Goal: Task Accomplishment & Management: Complete application form

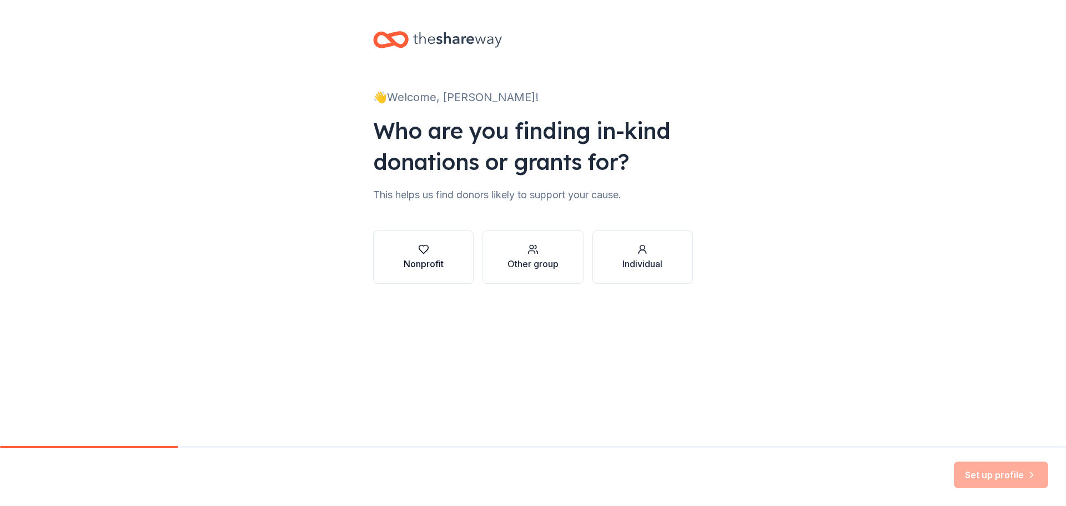
click at [427, 262] on div "Nonprofit" at bounding box center [424, 263] width 40 height 13
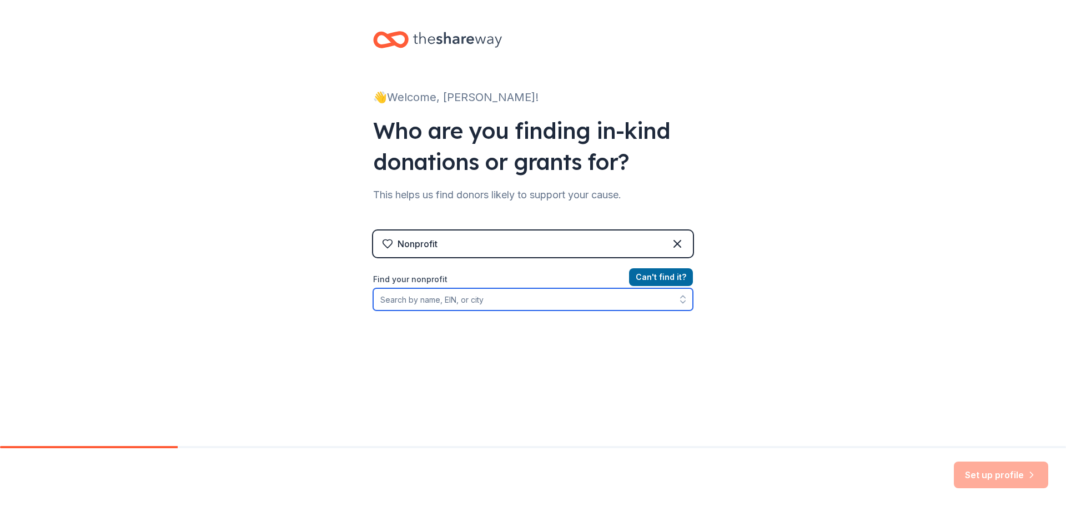
click at [489, 300] on input "Find your nonprofit" at bounding box center [533, 299] width 320 height 22
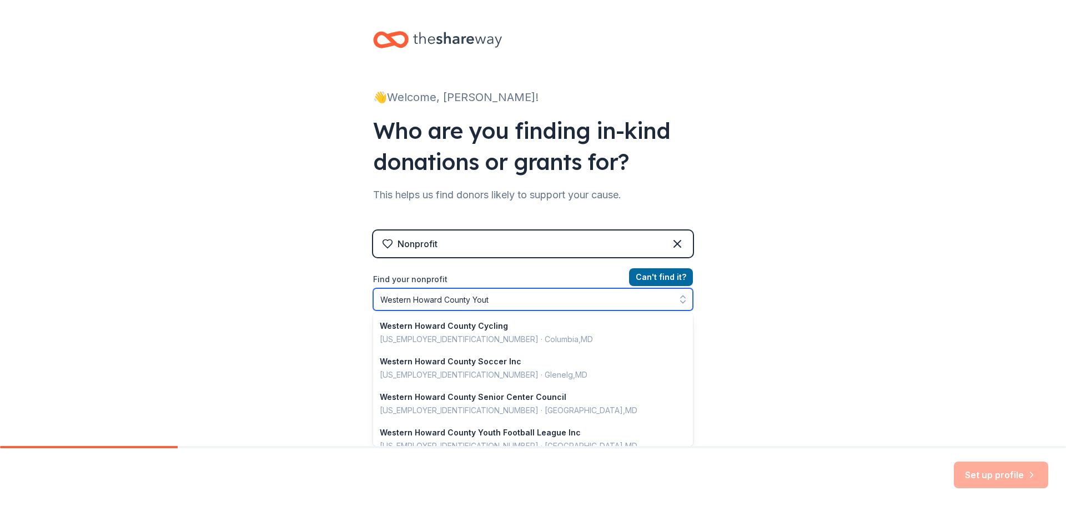
type input "Western Howard County Youth"
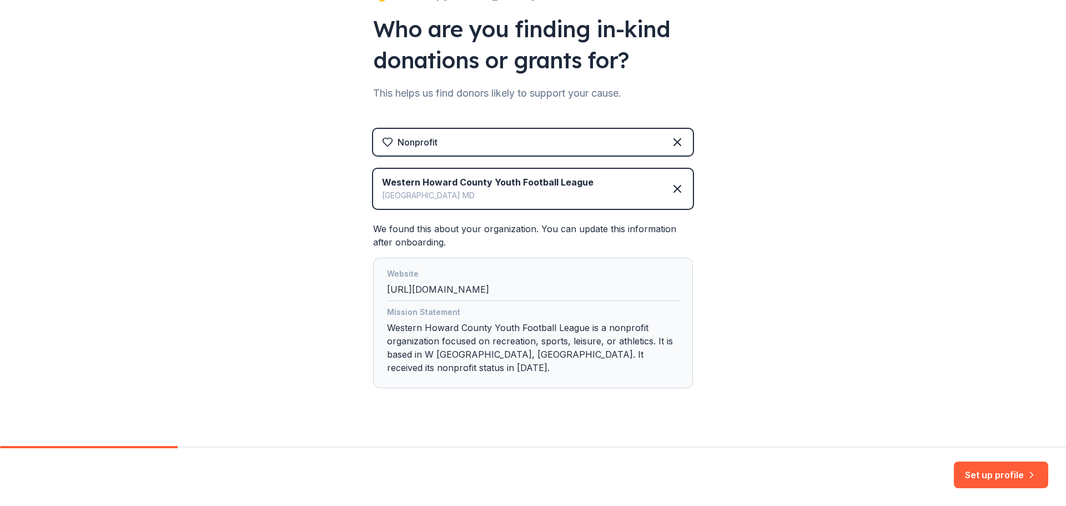
scroll to position [106, 0]
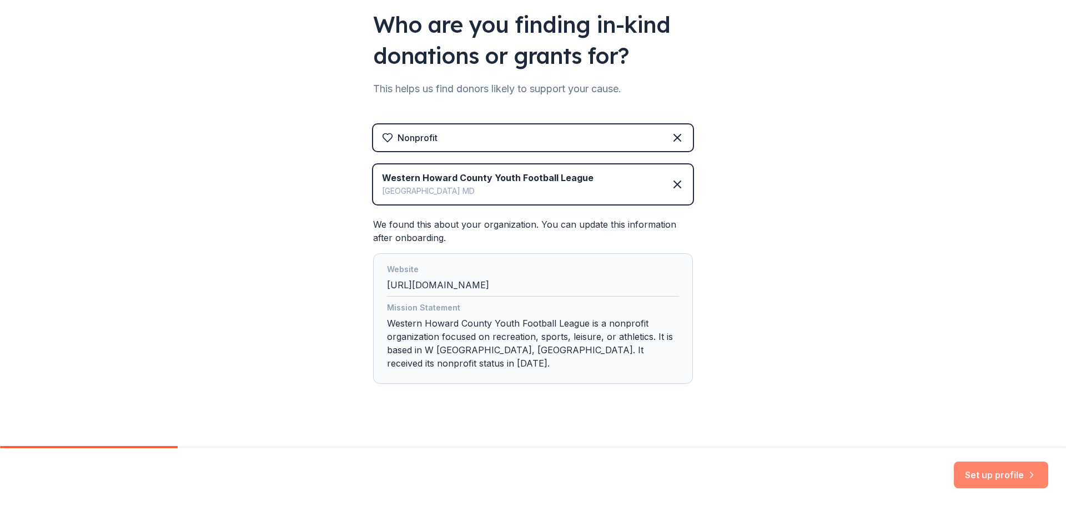
click at [992, 474] on button "Set up profile" at bounding box center [1001, 474] width 94 height 27
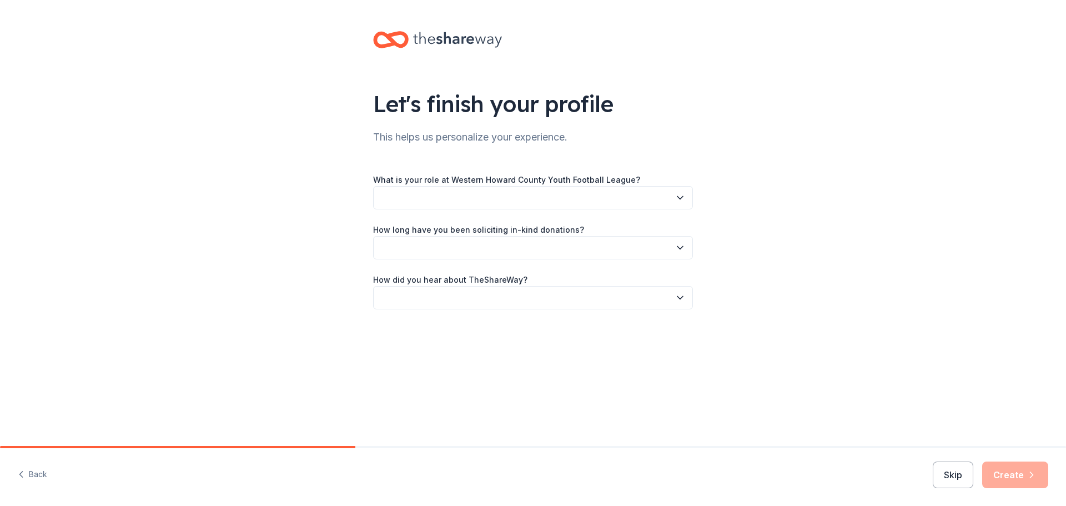
click at [670, 186] on button "button" at bounding box center [533, 197] width 320 height 23
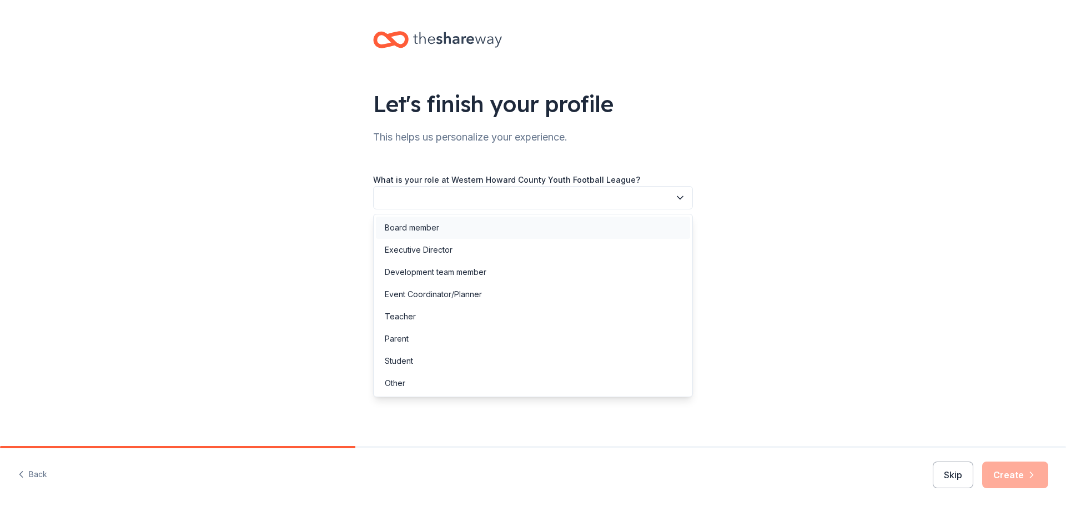
click at [538, 223] on div "Board member" at bounding box center [533, 228] width 314 height 22
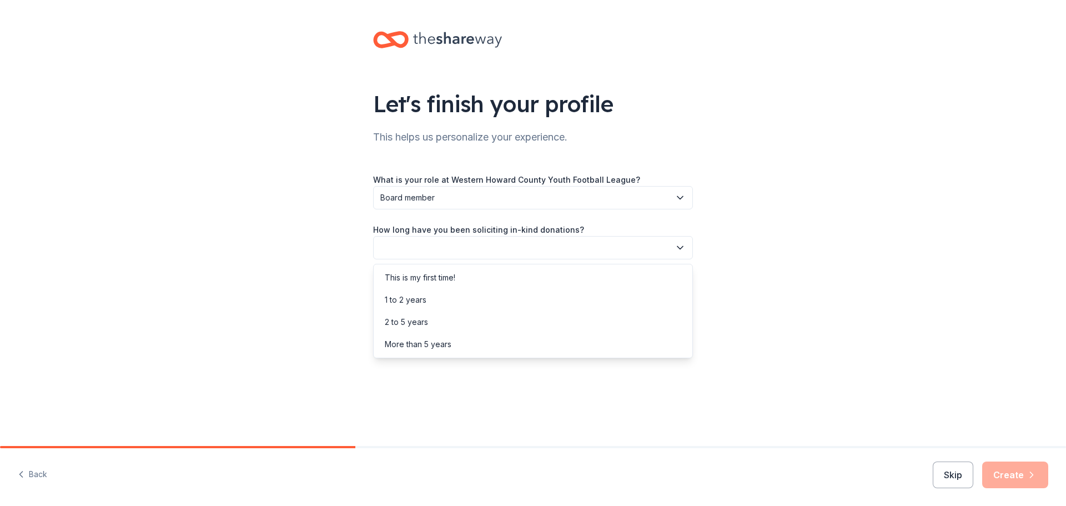
click at [554, 245] on button "button" at bounding box center [533, 247] width 320 height 23
click at [549, 286] on div "This is my first time!" at bounding box center [533, 277] width 314 height 22
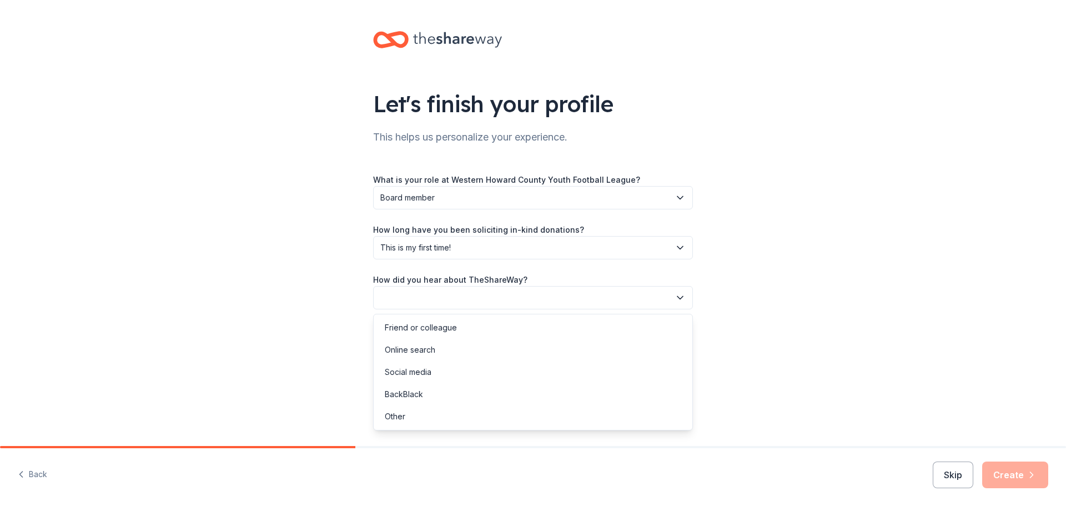
click at [653, 295] on button "button" at bounding box center [533, 297] width 320 height 23
click at [647, 322] on div "Friend or colleague" at bounding box center [533, 327] width 314 height 22
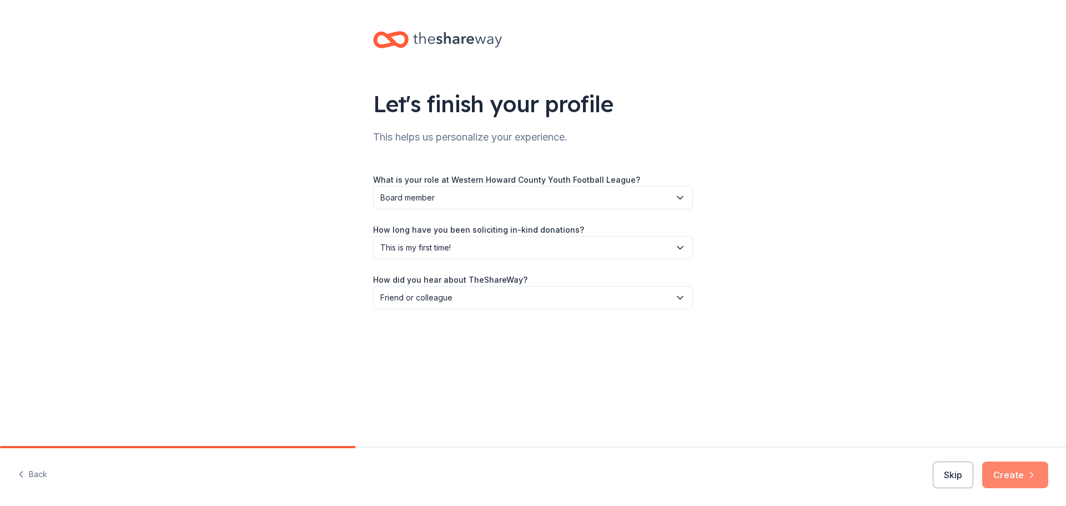
click at [1020, 476] on button "Create" at bounding box center [1015, 474] width 66 height 27
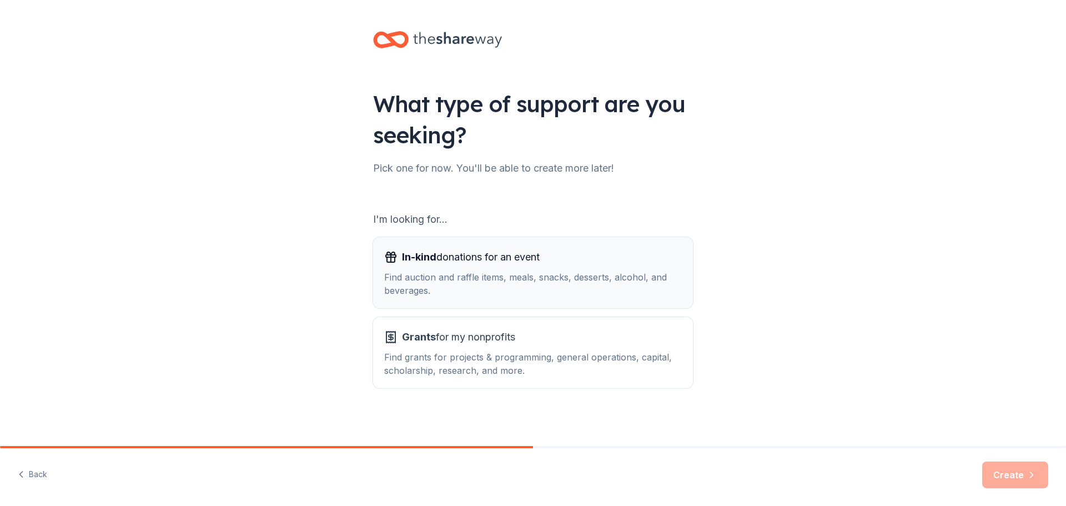
click at [590, 279] on div "Find auction and raffle items, meals, snacks, desserts, alcohol, and beverages." at bounding box center [533, 283] width 298 height 27
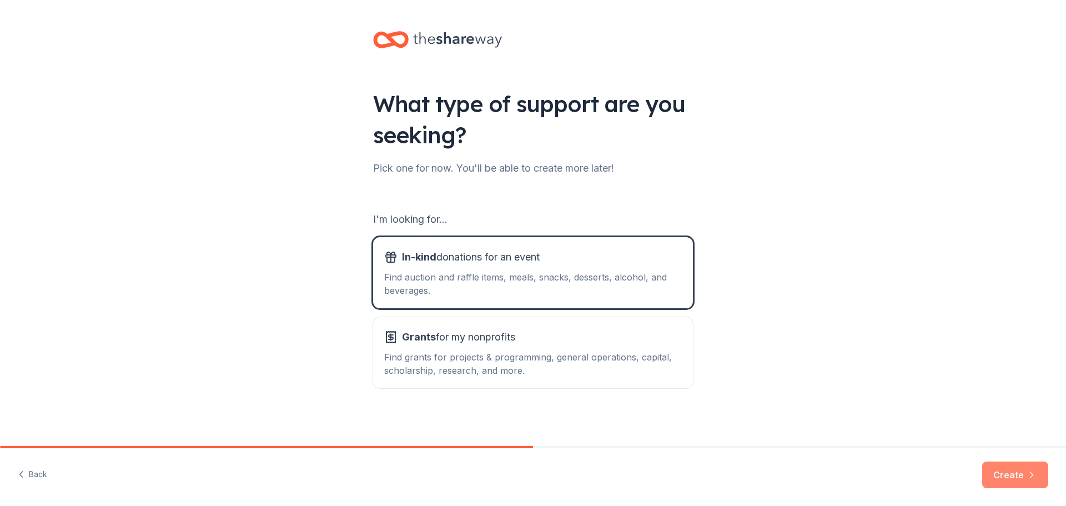
click at [1011, 474] on button "Create" at bounding box center [1015, 474] width 66 height 27
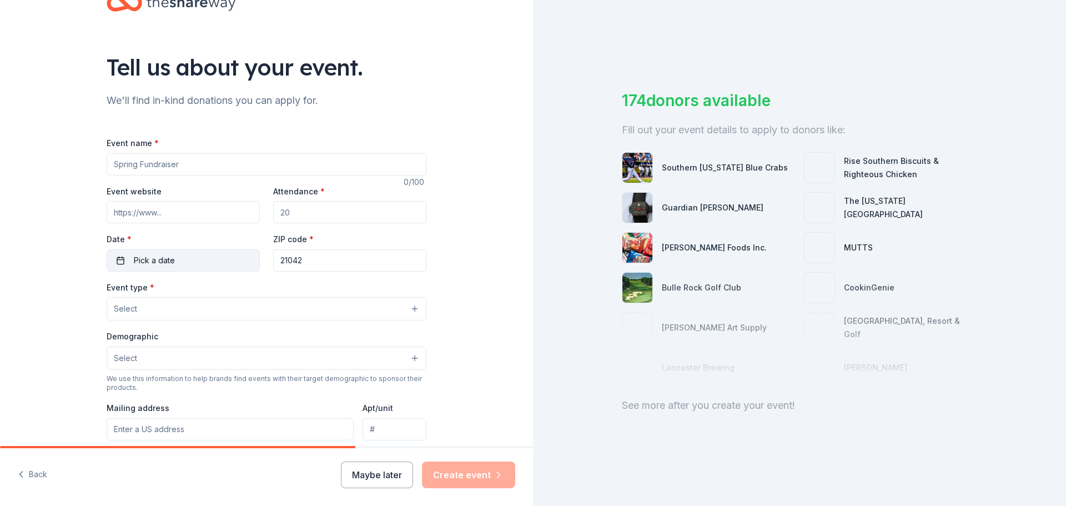
scroll to position [56, 0]
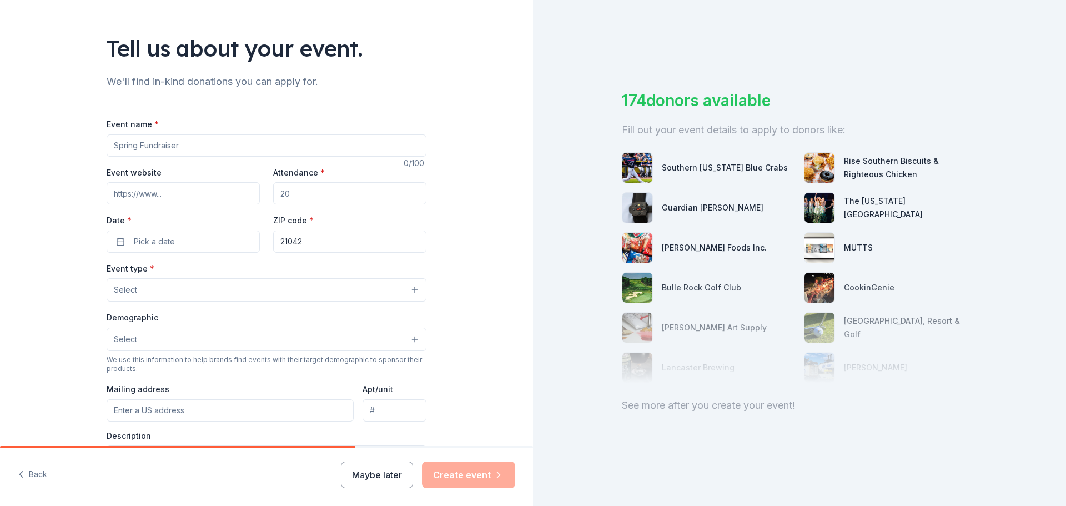
click at [215, 149] on input "Event name *" at bounding box center [267, 145] width 320 height 22
type input "Bull Roast"
drag, startPoint x: 306, startPoint y: 190, endPoint x: 98, endPoint y: 177, distance: 208.6
click at [98, 177] on div "Tell us about your event. We'll find in-kind donations you can apply for. Event…" at bounding box center [266, 313] width 355 height 739
type input "180"
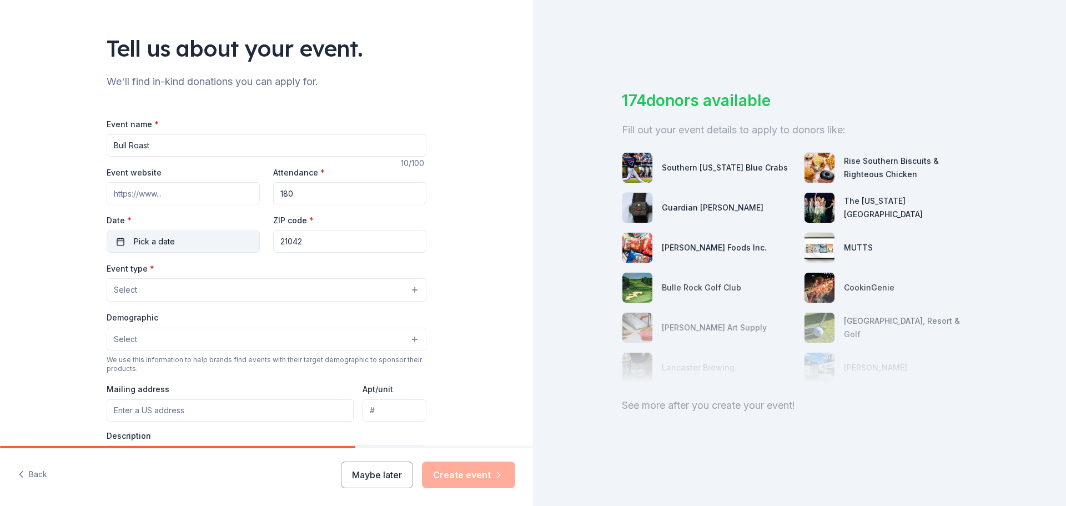
click at [161, 247] on span "Pick a date" at bounding box center [154, 241] width 41 height 13
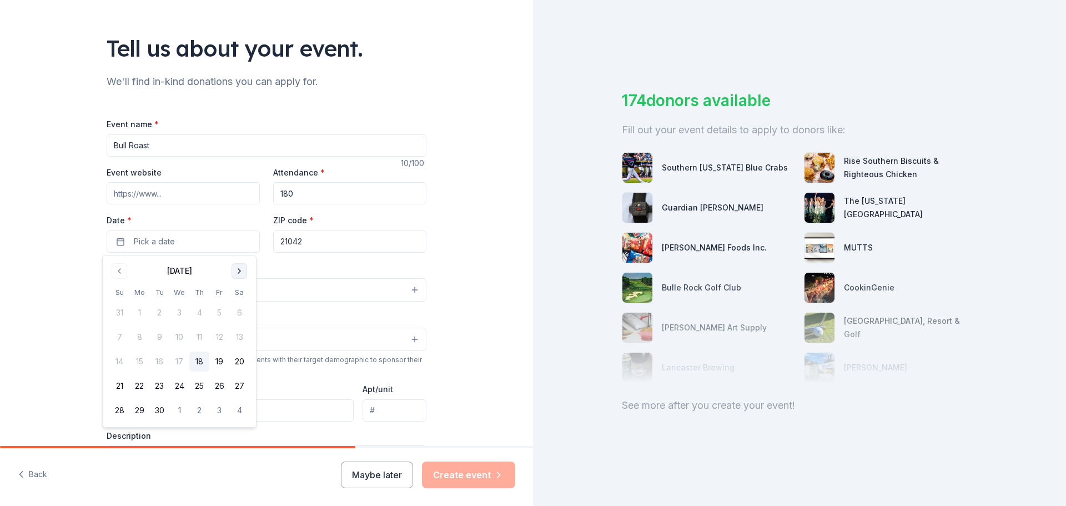
click at [241, 272] on button "Go to next month" at bounding box center [240, 271] width 16 height 16
click at [239, 360] on button "18" at bounding box center [239, 361] width 20 height 20
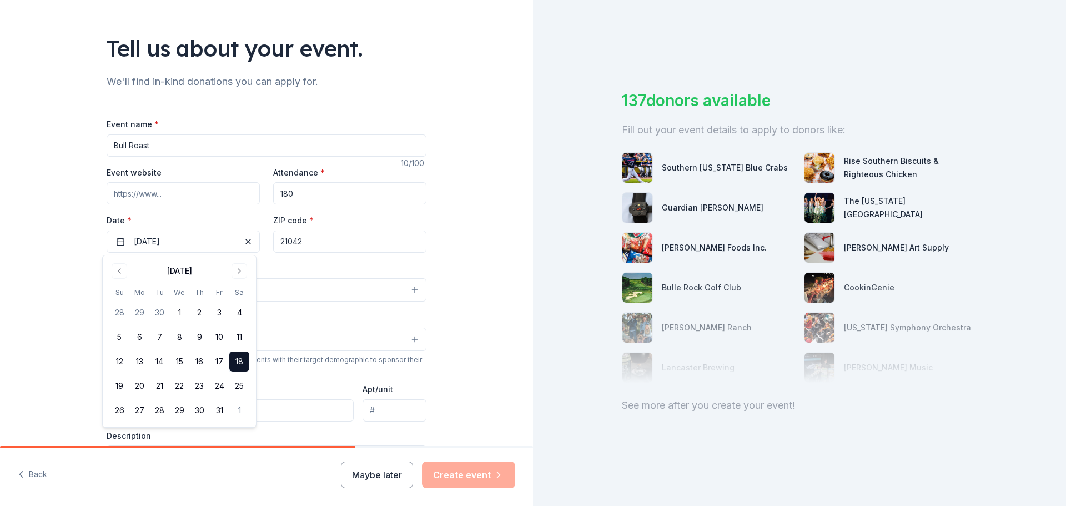
click at [437, 248] on div "Tell us about your event. We'll find in-kind donations you can apply for. Event…" at bounding box center [266, 313] width 355 height 739
drag, startPoint x: 346, startPoint y: 246, endPoint x: 0, endPoint y: 253, distance: 346.5
click at [7, 249] on div "Tell us about your event. We'll find in-kind donations you can apply for. Event…" at bounding box center [266, 313] width 533 height 739
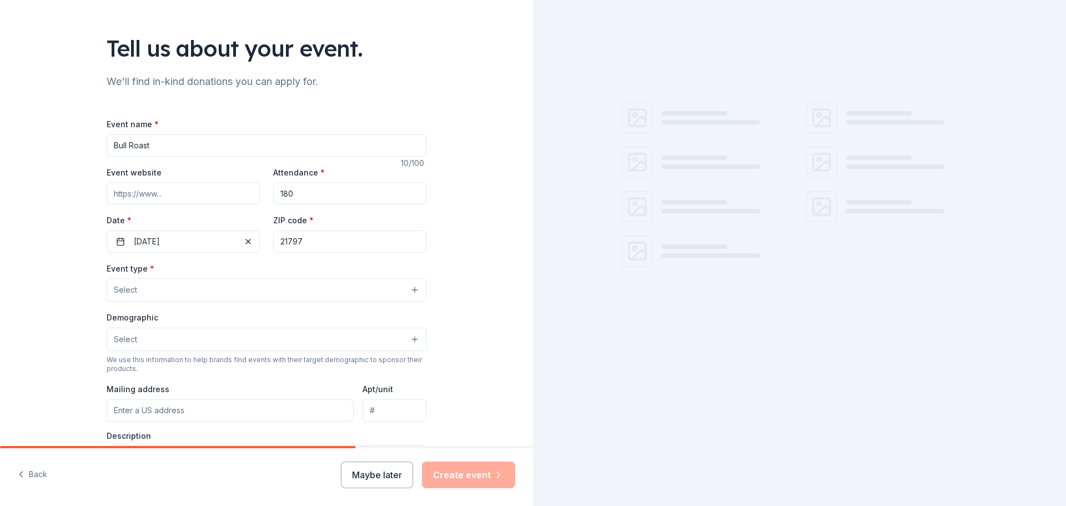
type input "21797"
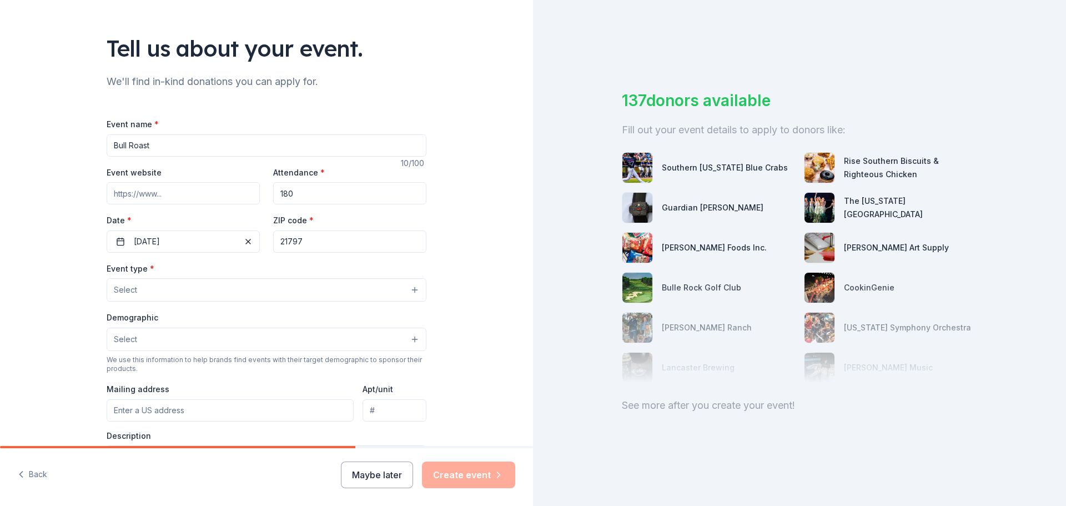
click at [142, 294] on button "Select" at bounding box center [267, 289] width 320 height 23
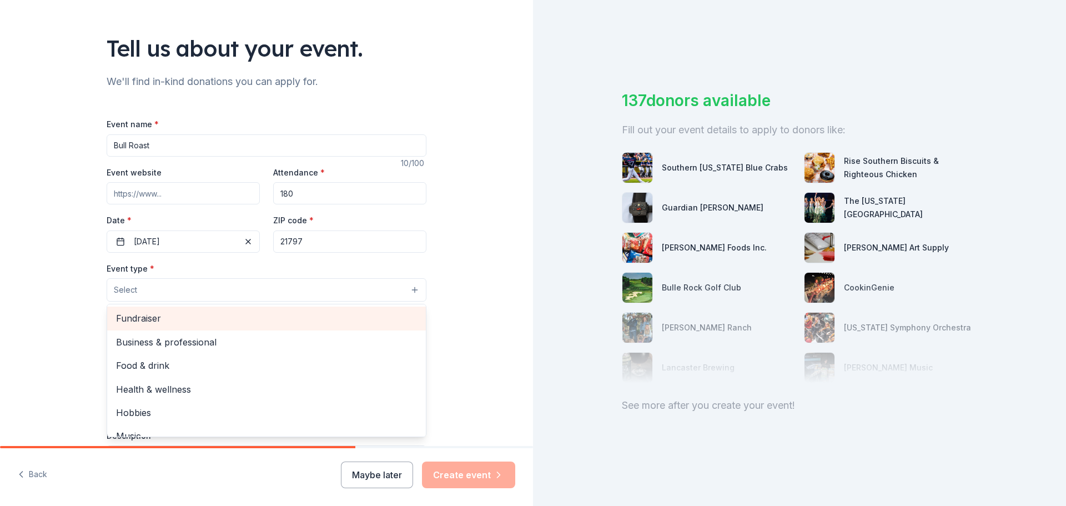
drag, startPoint x: 157, startPoint y: 311, endPoint x: 160, endPoint y: 321, distance: 10.5
click at [159, 320] on div "Fundraiser" at bounding box center [266, 317] width 319 height 23
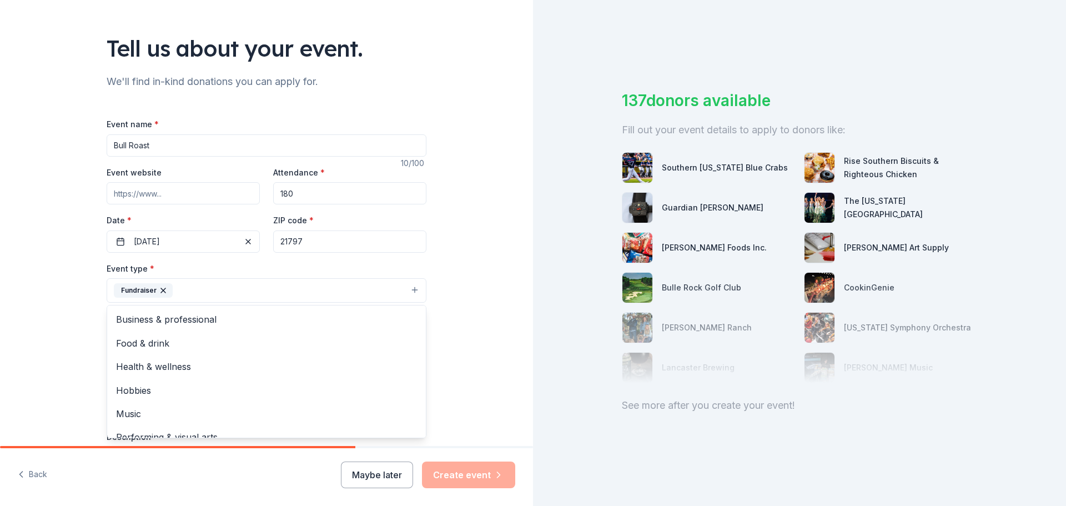
click at [491, 286] on div "Tell us about your event. We'll find in-kind donations you can apply for. Event…" at bounding box center [266, 314] width 533 height 740
click at [235, 340] on button "Select" at bounding box center [267, 340] width 320 height 23
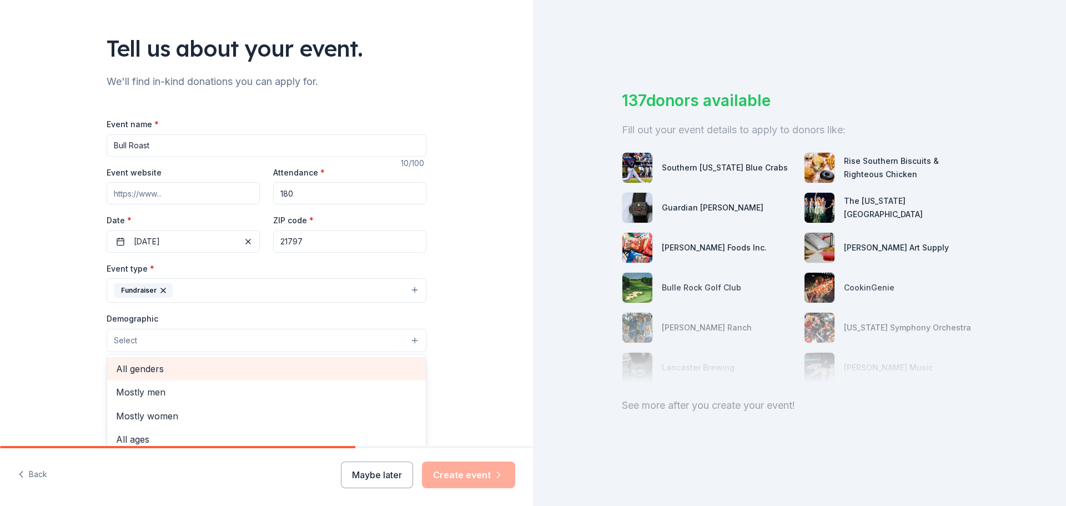
click at [226, 374] on span "All genders" at bounding box center [266, 368] width 301 height 14
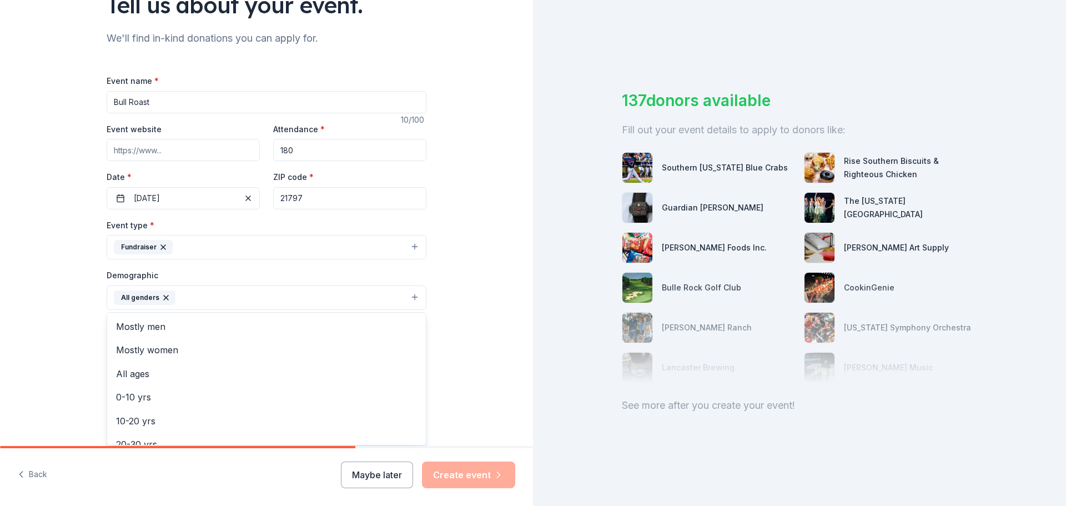
scroll to position [222, 0]
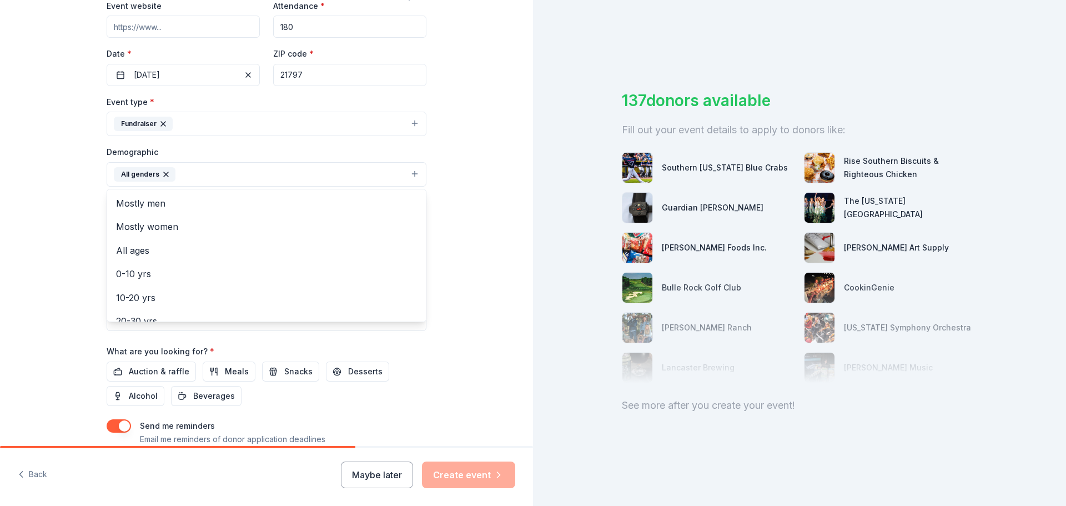
drag, startPoint x: 495, startPoint y: 192, endPoint x: 492, endPoint y: 207, distance: 15.8
click at [495, 195] on div "Tell us about your event. We'll find in-kind donations you can apply for. Event…" at bounding box center [266, 148] width 533 height 741
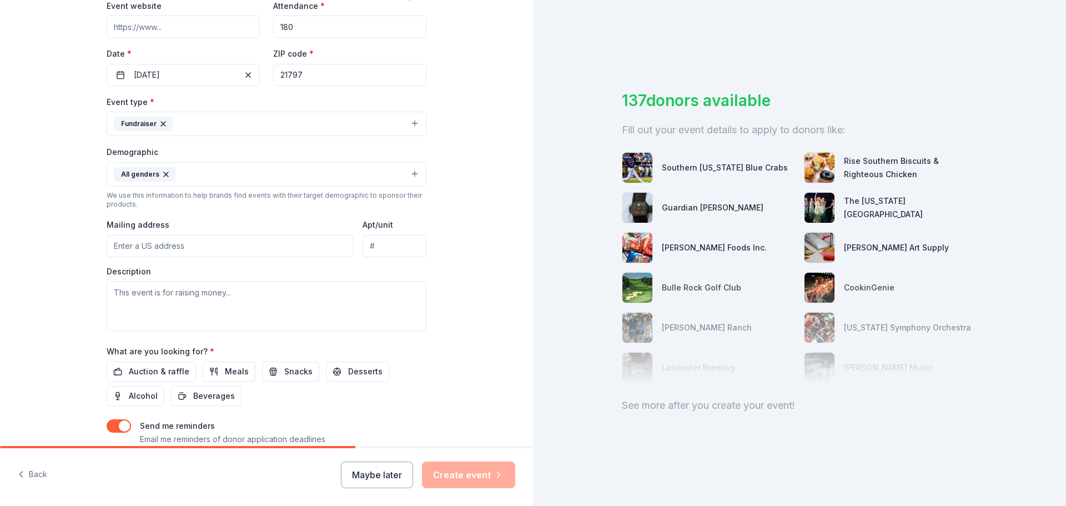
click at [184, 246] on input "Mailing address" at bounding box center [230, 246] width 247 height 22
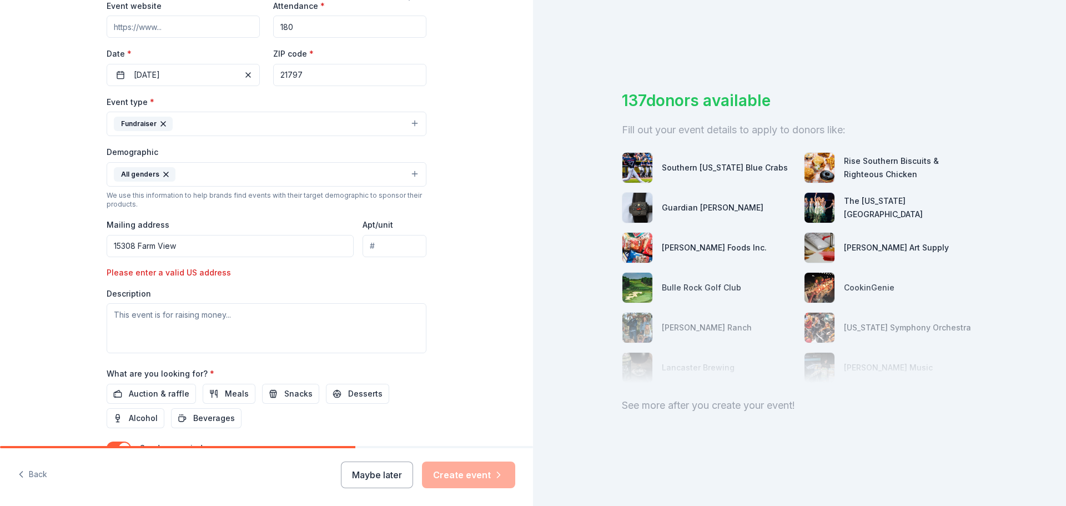
click at [224, 253] on input "15308 Farm View" at bounding box center [230, 246] width 247 height 22
click at [213, 252] on input "15308 Farm View" at bounding box center [230, 246] width 247 height 22
drag, startPoint x: 191, startPoint y: 235, endPoint x: 198, endPoint y: 244, distance: 11.0
click at [191, 237] on input "15308 Farm View" at bounding box center [230, 246] width 247 height 22
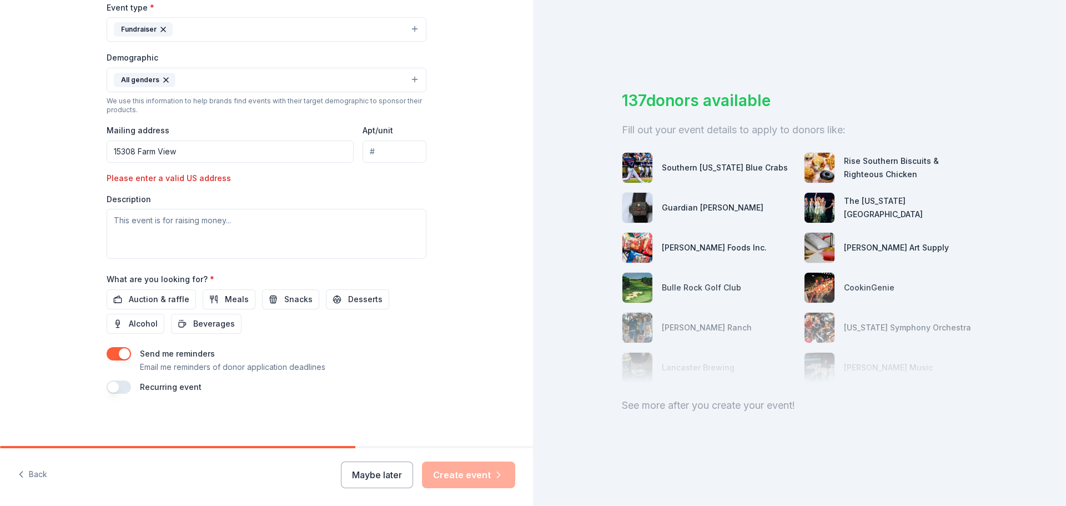
scroll to position [318, 0]
click at [268, 151] on input "15308 Farm View" at bounding box center [230, 150] width 247 height 22
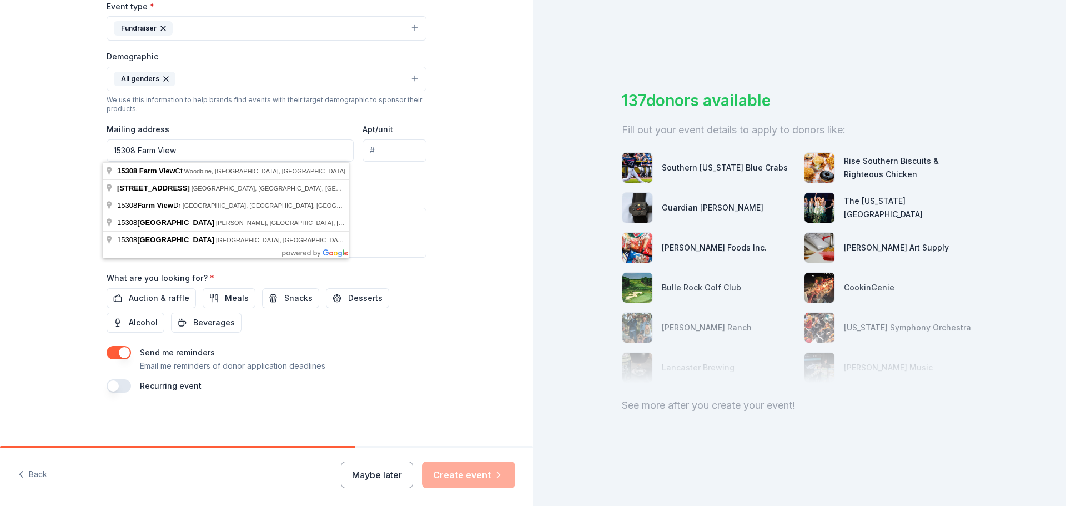
click at [464, 213] on div "Tell us about your event. We'll find in-kind donations you can apply for. Event…" at bounding box center [266, 63] width 533 height 763
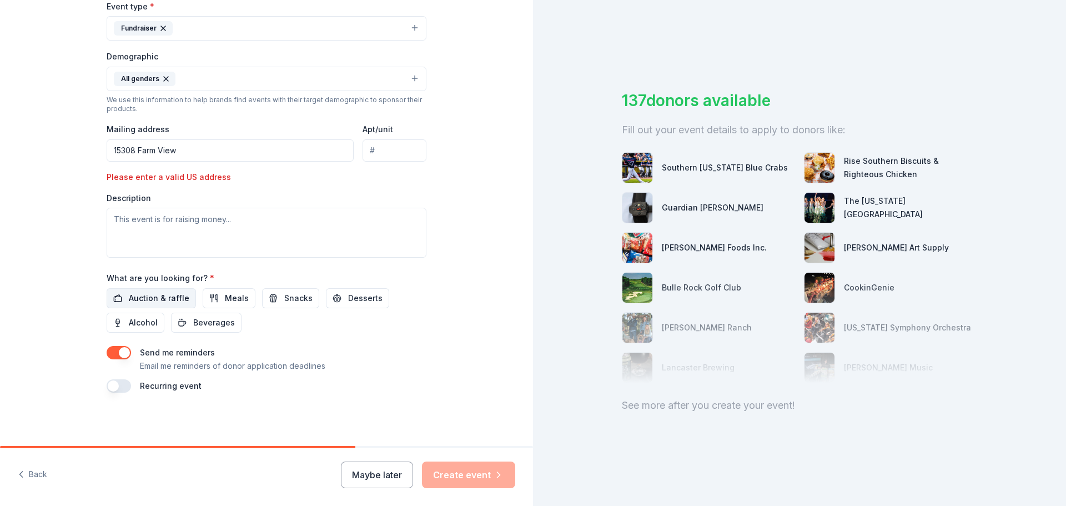
click at [138, 300] on span "Auction & raffle" at bounding box center [159, 297] width 61 height 13
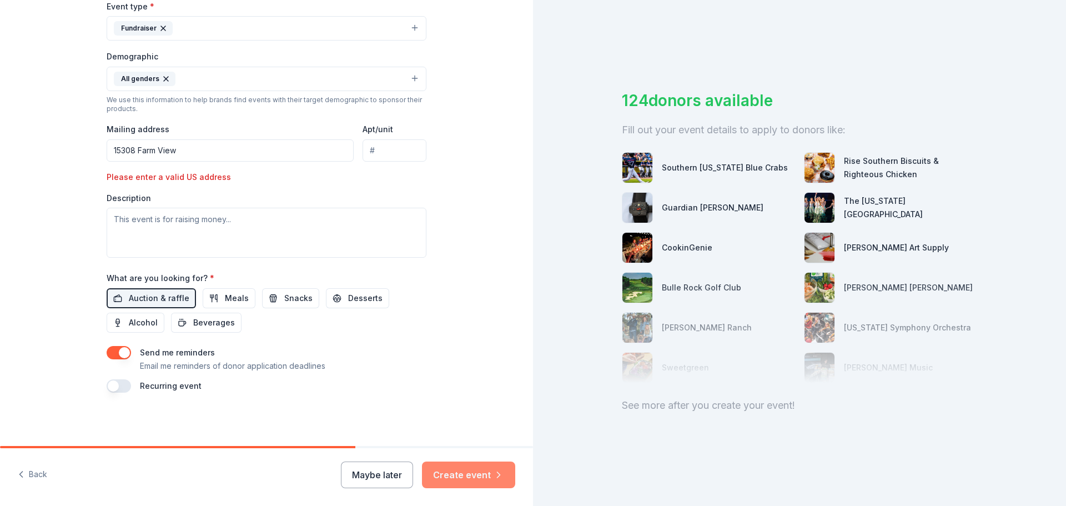
click at [470, 474] on button "Create event" at bounding box center [468, 474] width 93 height 27
click at [260, 143] on input "15308 Farm View" at bounding box center [230, 150] width 247 height 22
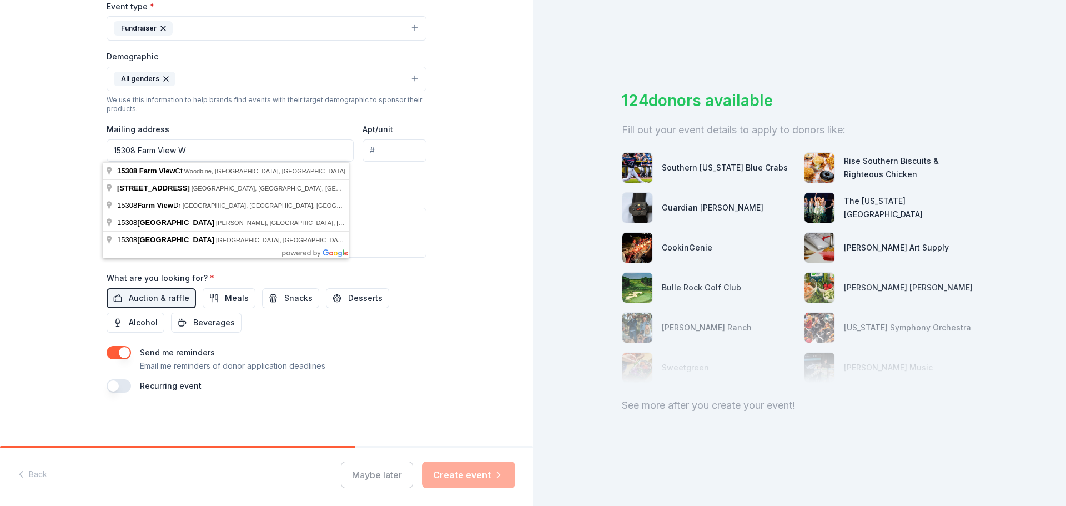
type input "15308 Farm View WQ"
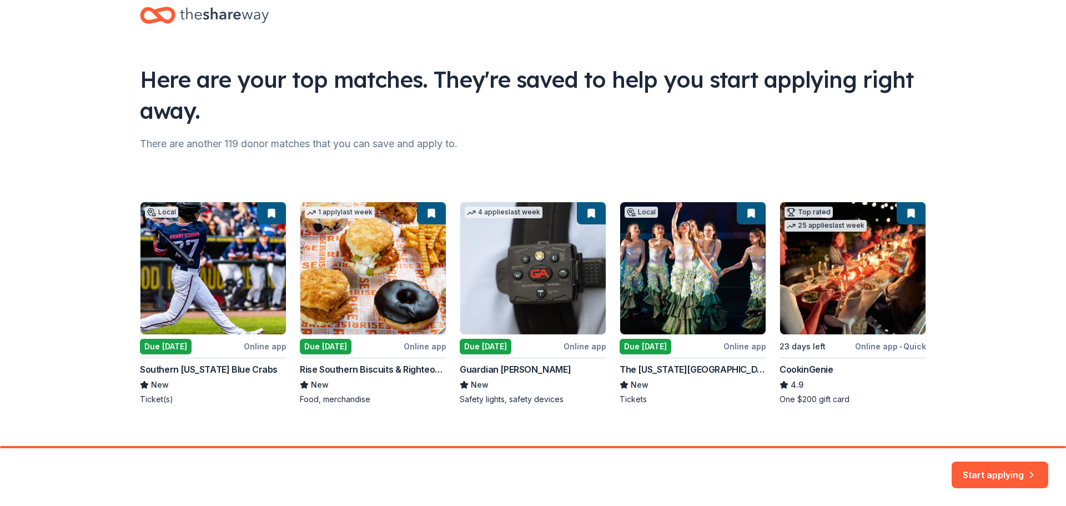
scroll to position [37, 0]
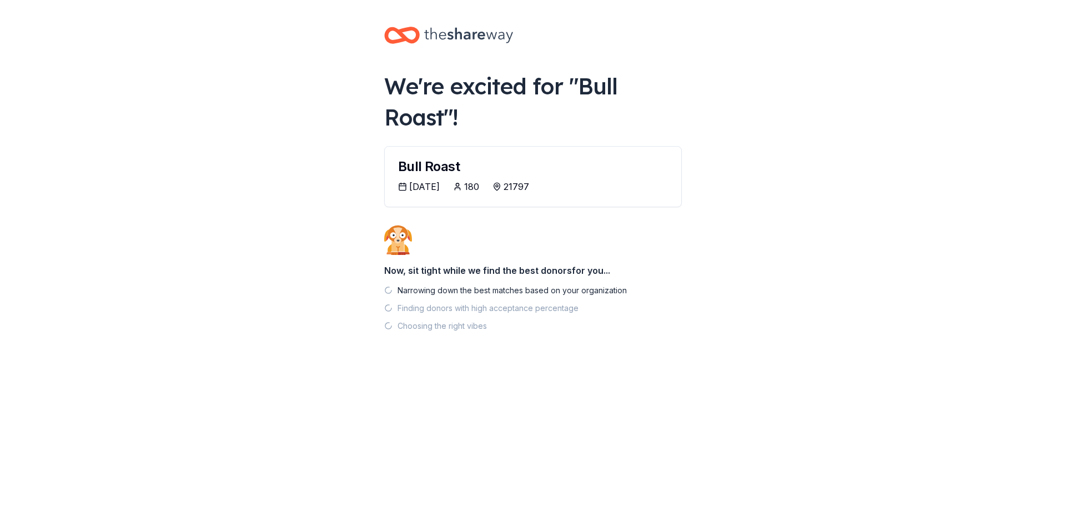
click at [519, 190] on div "21797" at bounding box center [517, 186] width 26 height 13
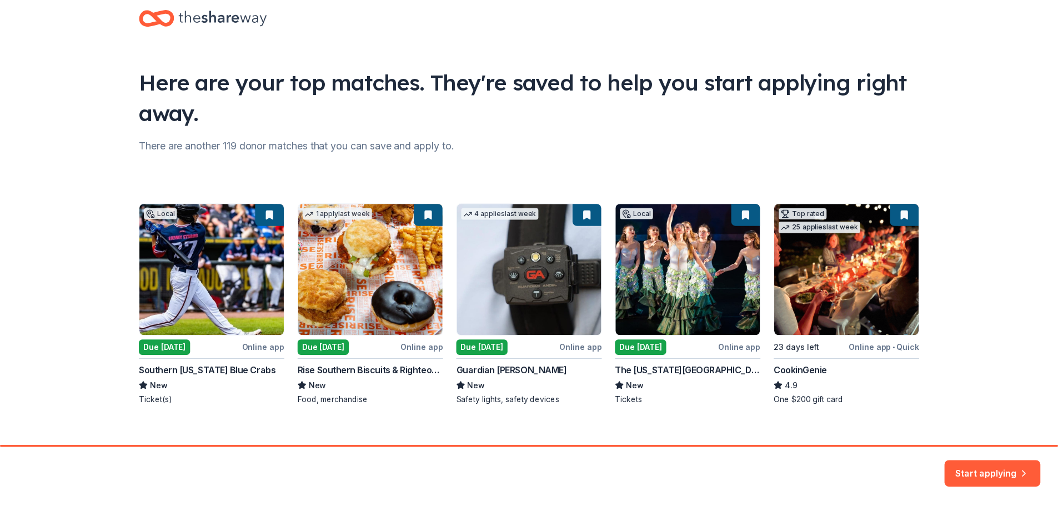
scroll to position [37, 0]
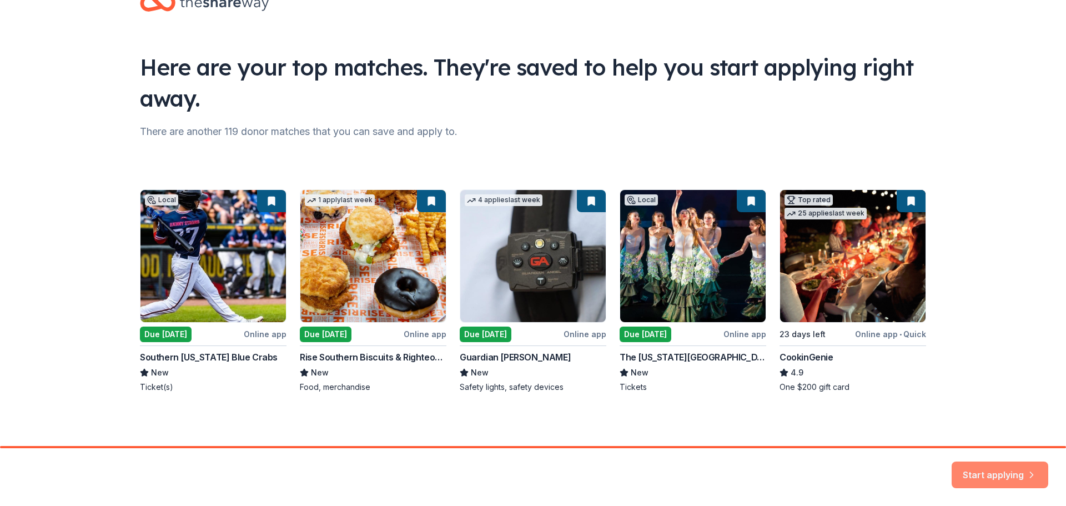
click at [997, 471] on button "Start applying" at bounding box center [1000, 469] width 97 height 27
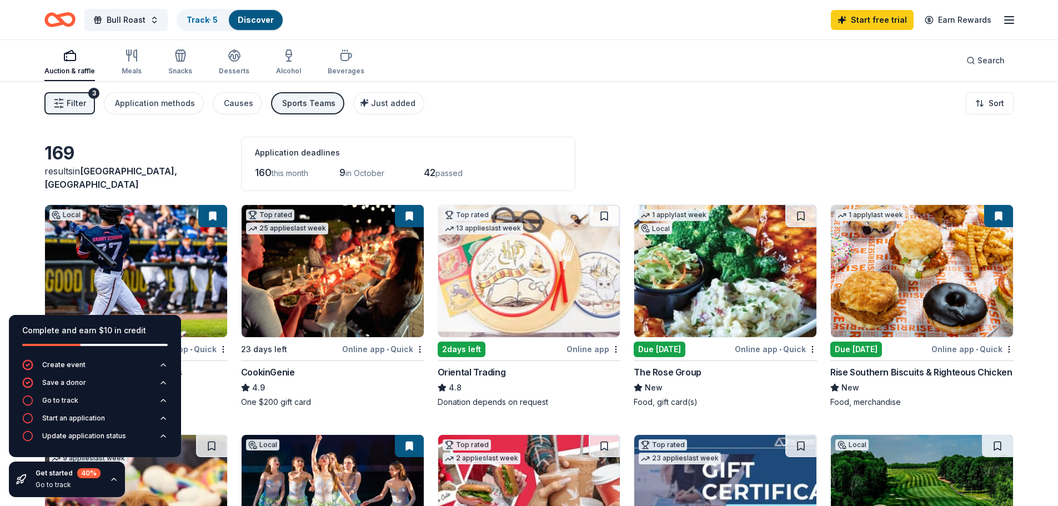
click at [1005, 20] on line "button" at bounding box center [1008, 20] width 9 height 0
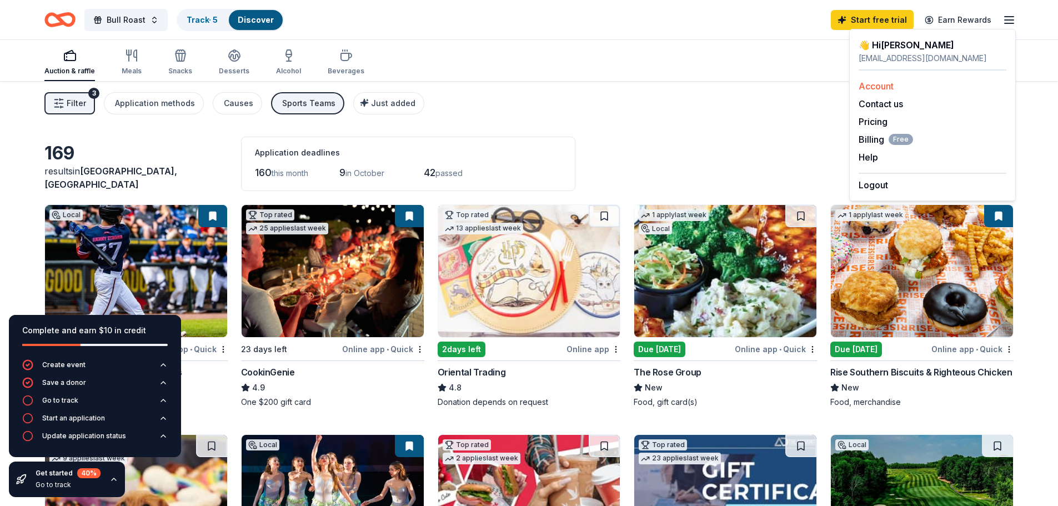
click at [874, 84] on link "Account" at bounding box center [875, 86] width 35 height 11
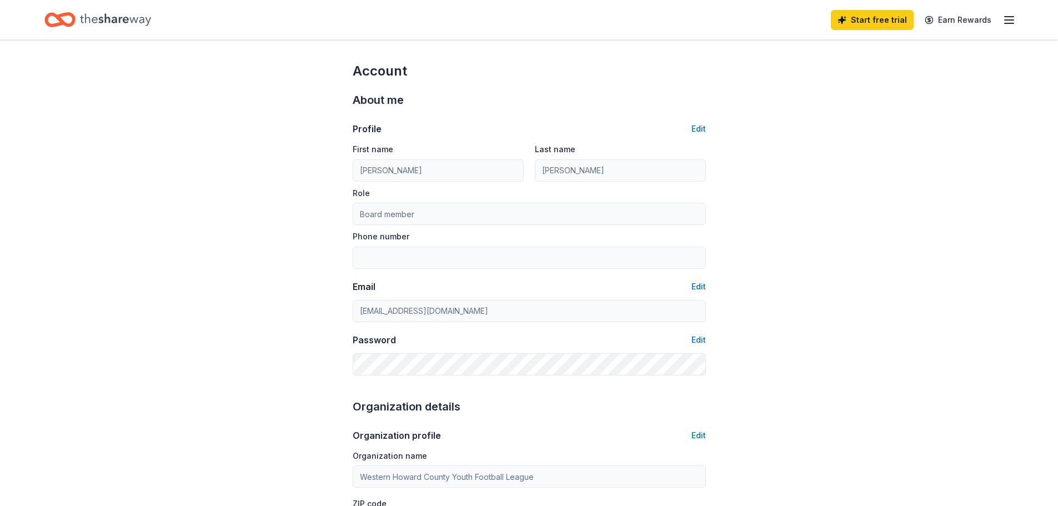
click at [1005, 18] on icon "button" at bounding box center [1008, 19] width 13 height 13
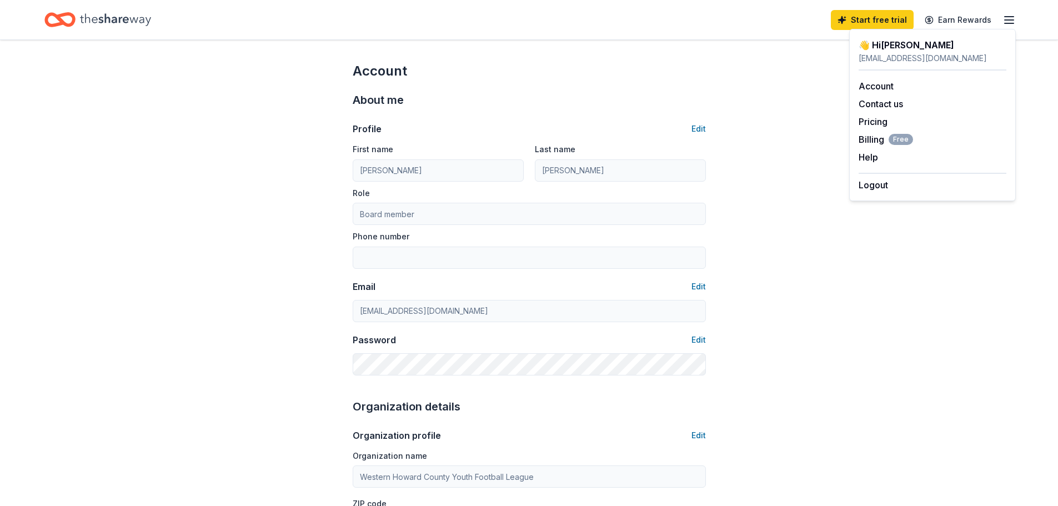
click at [1004, 16] on icon "button" at bounding box center [1008, 19] width 13 height 13
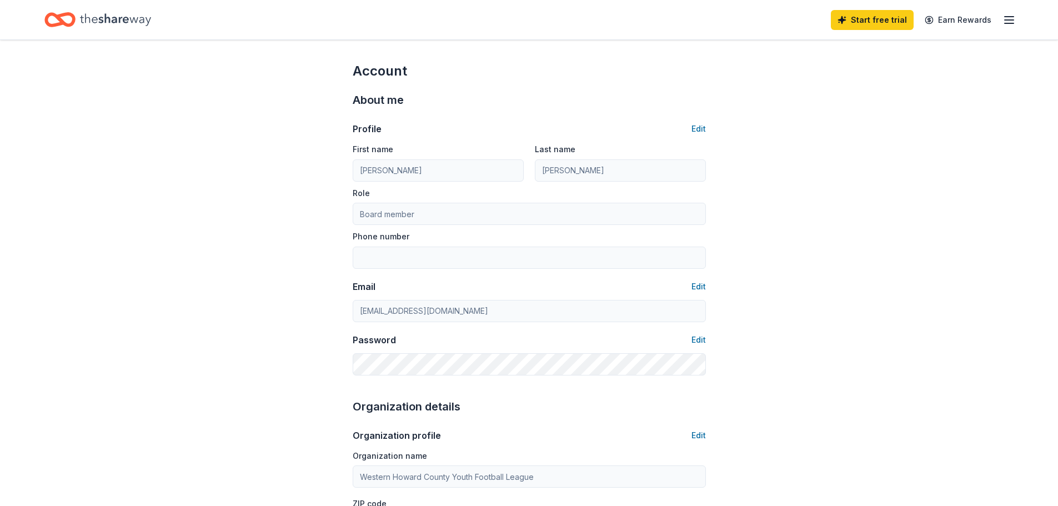
click at [1009, 18] on icon "button" at bounding box center [1008, 19] width 13 height 13
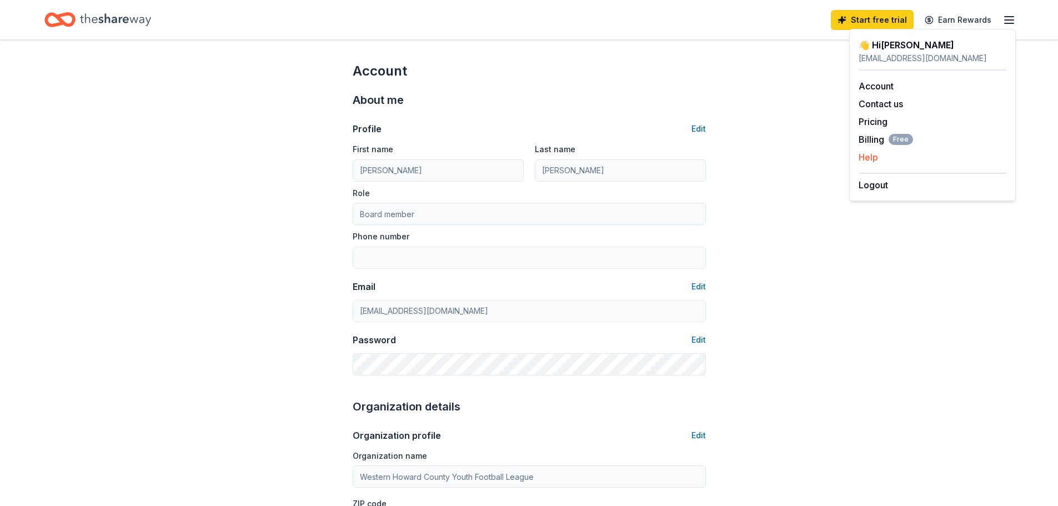
click at [864, 158] on button "Help" at bounding box center [867, 156] width 19 height 13
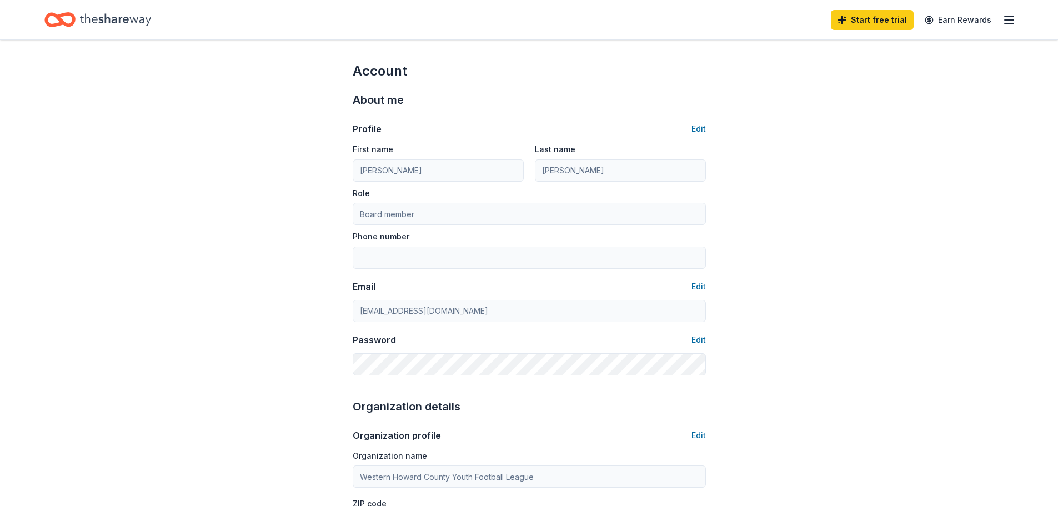
click at [1008, 17] on icon "button" at bounding box center [1008, 19] width 13 height 13
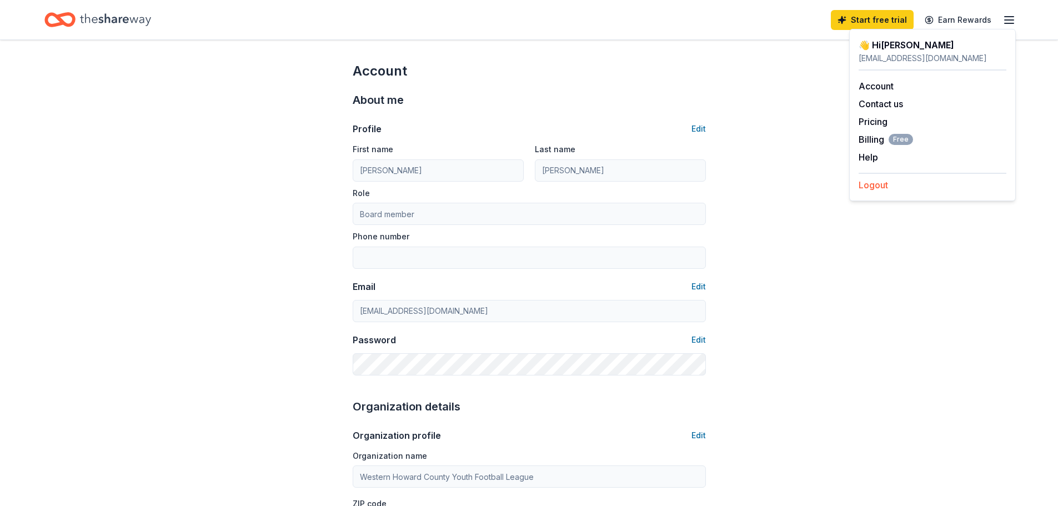
click at [873, 182] on button "Logout" at bounding box center [872, 184] width 29 height 13
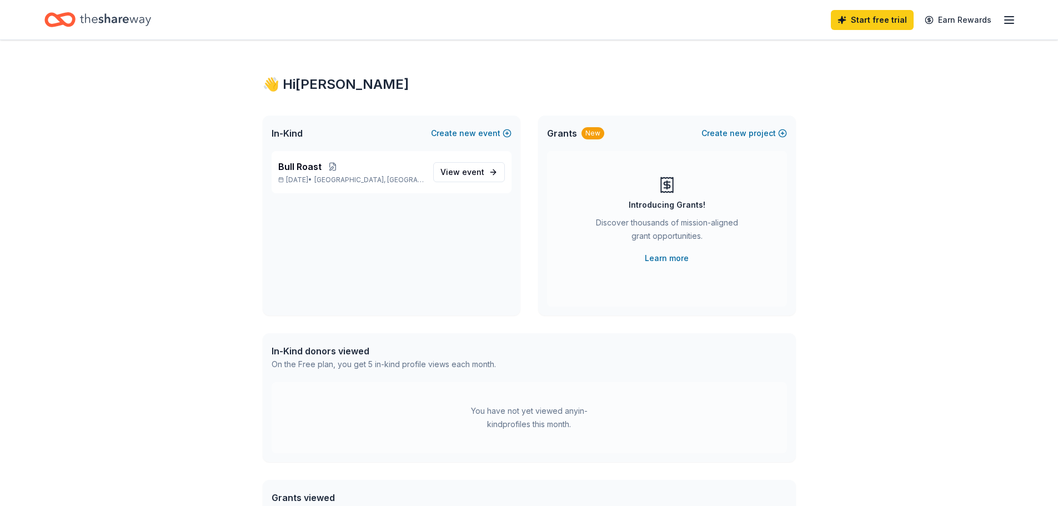
click at [1003, 22] on icon "button" at bounding box center [1008, 19] width 13 height 13
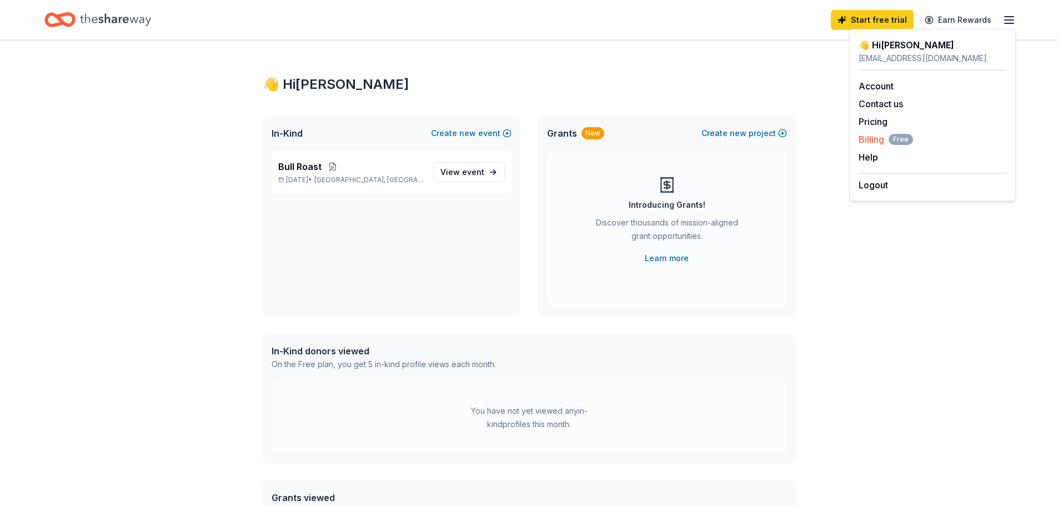
click at [877, 137] on span "Billing Free" at bounding box center [885, 139] width 54 height 13
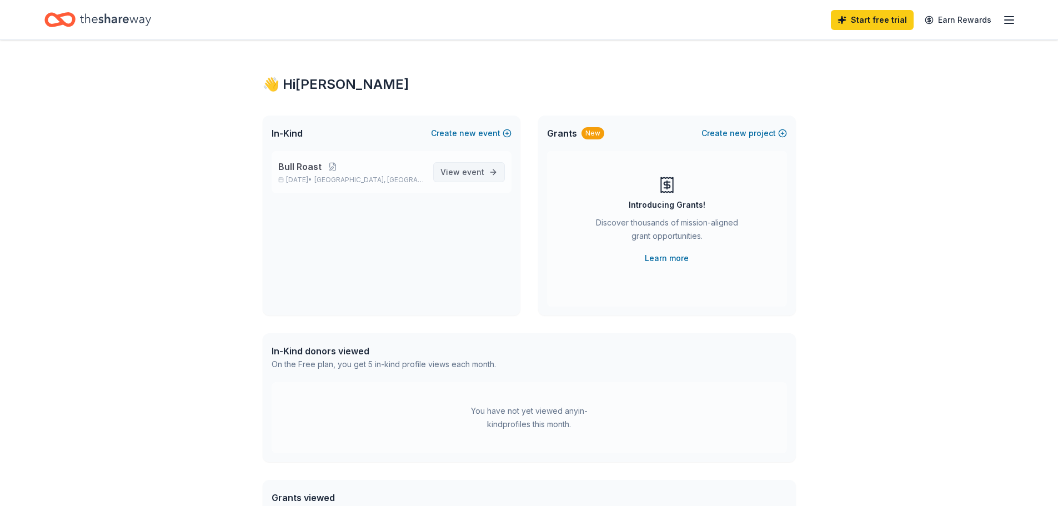
click at [482, 169] on span "event" at bounding box center [473, 171] width 22 height 9
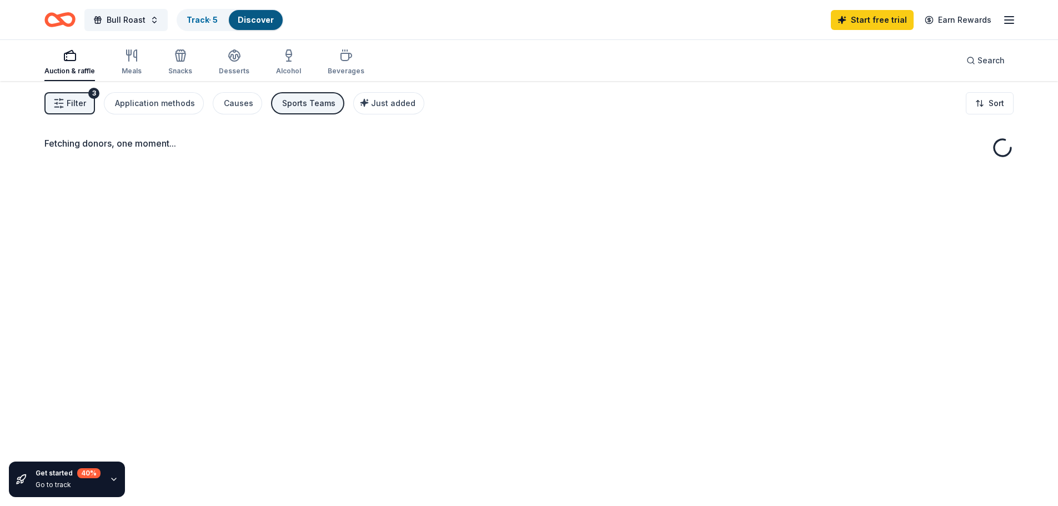
click at [1004, 17] on icon "button" at bounding box center [1008, 19] width 13 height 13
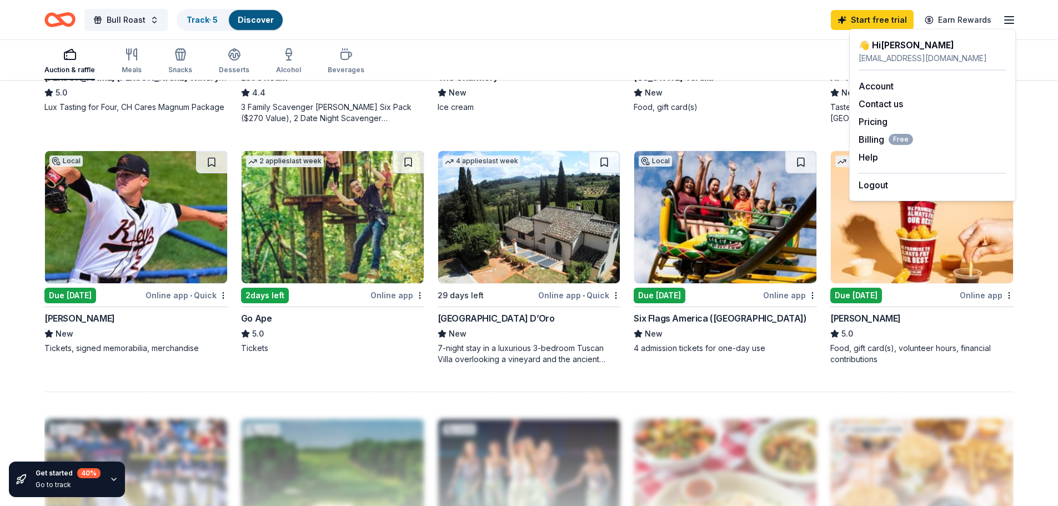
scroll to position [708, 0]
